Goal: Use online tool/utility: Utilize a website feature to perform a specific function

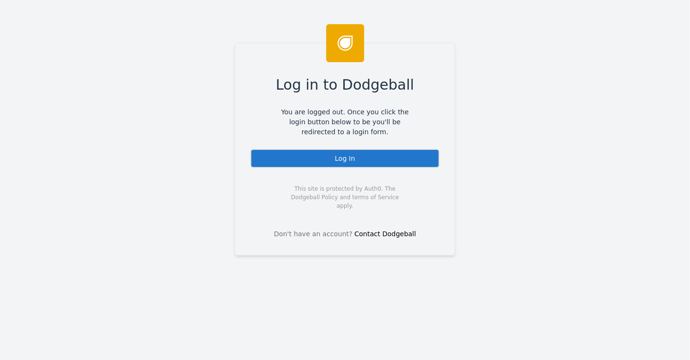
click at [342, 157] on div "Log In" at bounding box center [344, 158] width 189 height 19
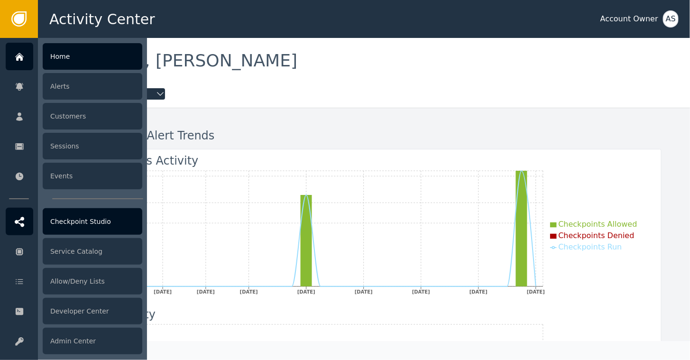
click at [65, 219] on div "Checkpoint Studio" at bounding box center [93, 221] width 100 height 27
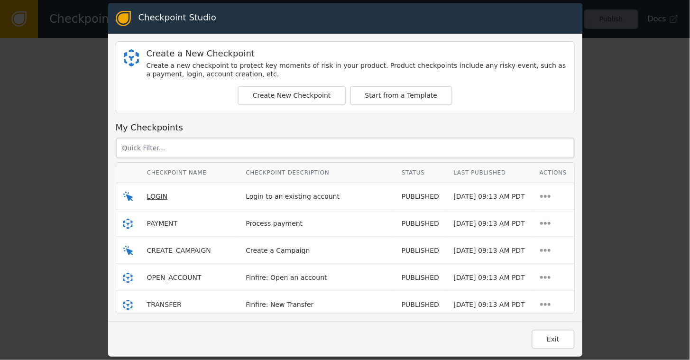
click at [150, 195] on span "LOGIN" at bounding box center [157, 196] width 21 height 8
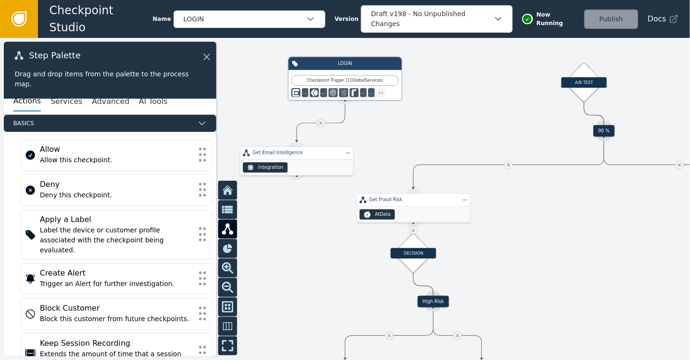
drag, startPoint x: 331, startPoint y: 129, endPoint x: 283, endPoint y: 163, distance: 58.6
click at [283, 163] on div "Integration" at bounding box center [265, 167] width 45 height 10
click at [319, 123] on icon at bounding box center [321, 123] width 6 height 6
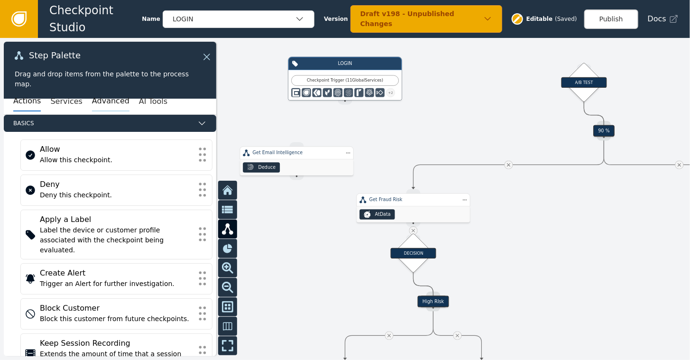
click at [100, 99] on button "Advanced" at bounding box center [110, 101] width 37 height 20
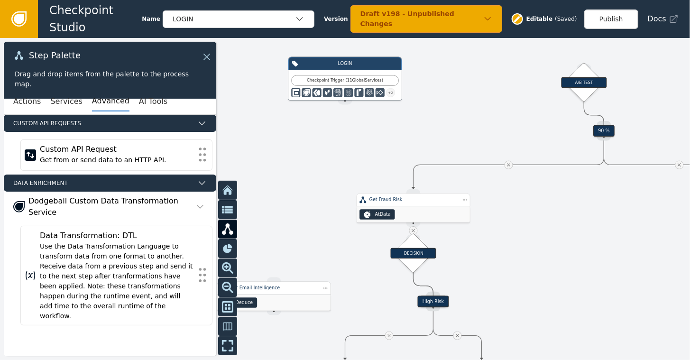
drag, startPoint x: 275, startPoint y: 153, endPoint x: 262, endPoint y: 338, distance: 185.4
click at [262, 291] on div "Get Email Intelligence" at bounding box center [274, 287] width 88 height 7
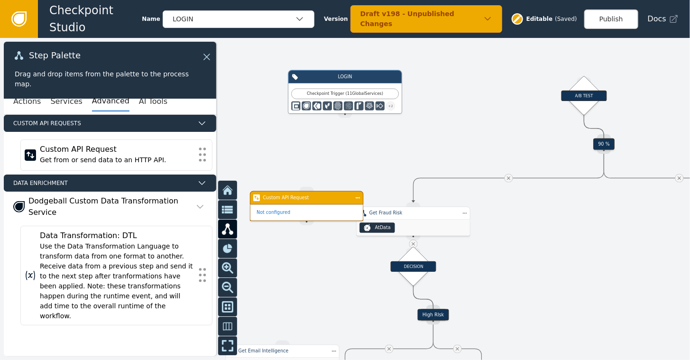
drag, startPoint x: 338, startPoint y: 102, endPoint x: 340, endPoint y: 114, distance: 11.7
click at [340, 114] on div at bounding box center [345, 199] width 690 height 322
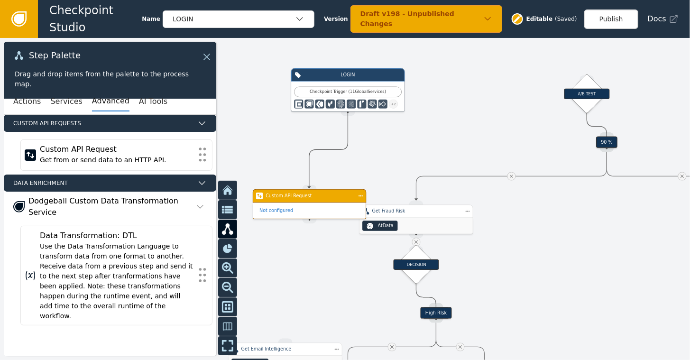
drag, startPoint x: 346, startPoint y: 112, endPoint x: 309, endPoint y: 187, distance: 83.5
click at [348, 187] on div "Target Handle for step Default Source Handle for step Target Handle for step Hi…" at bounding box center [555, 164] width 414 height 193
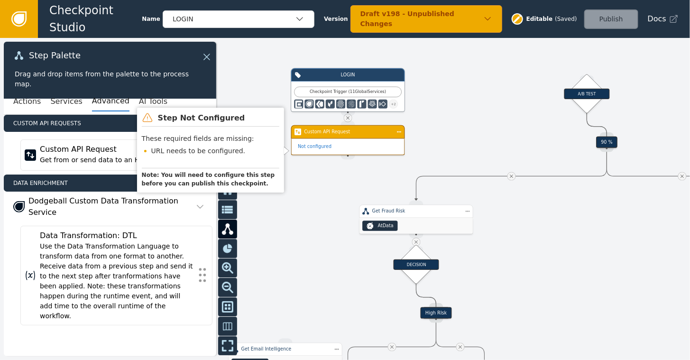
click at [335, 140] on div "Not configured" at bounding box center [348, 147] width 113 height 16
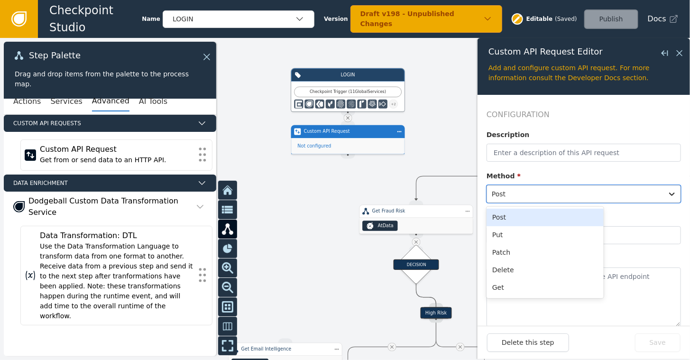
click at [517, 190] on div at bounding box center [575, 193] width 166 height 13
click at [502, 290] on div "Get" at bounding box center [544, 288] width 117 height 18
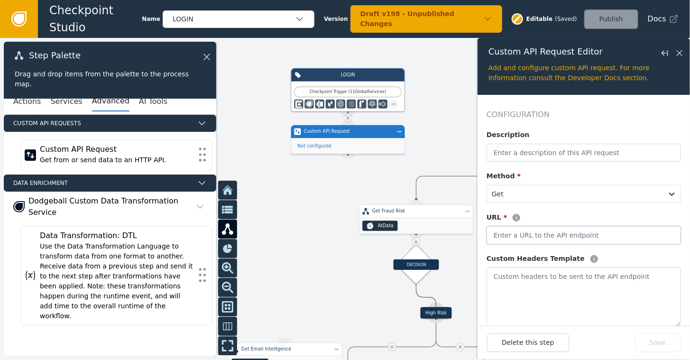
click at [507, 234] on input "text" at bounding box center [583, 235] width 194 height 18
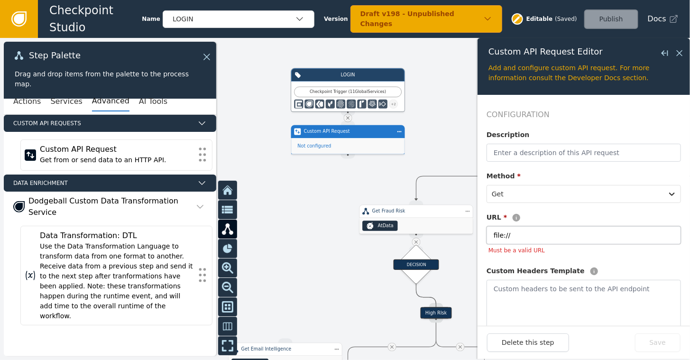
click at [522, 235] on input "file://" at bounding box center [583, 235] width 194 height 18
type input "file:///home/.env"
